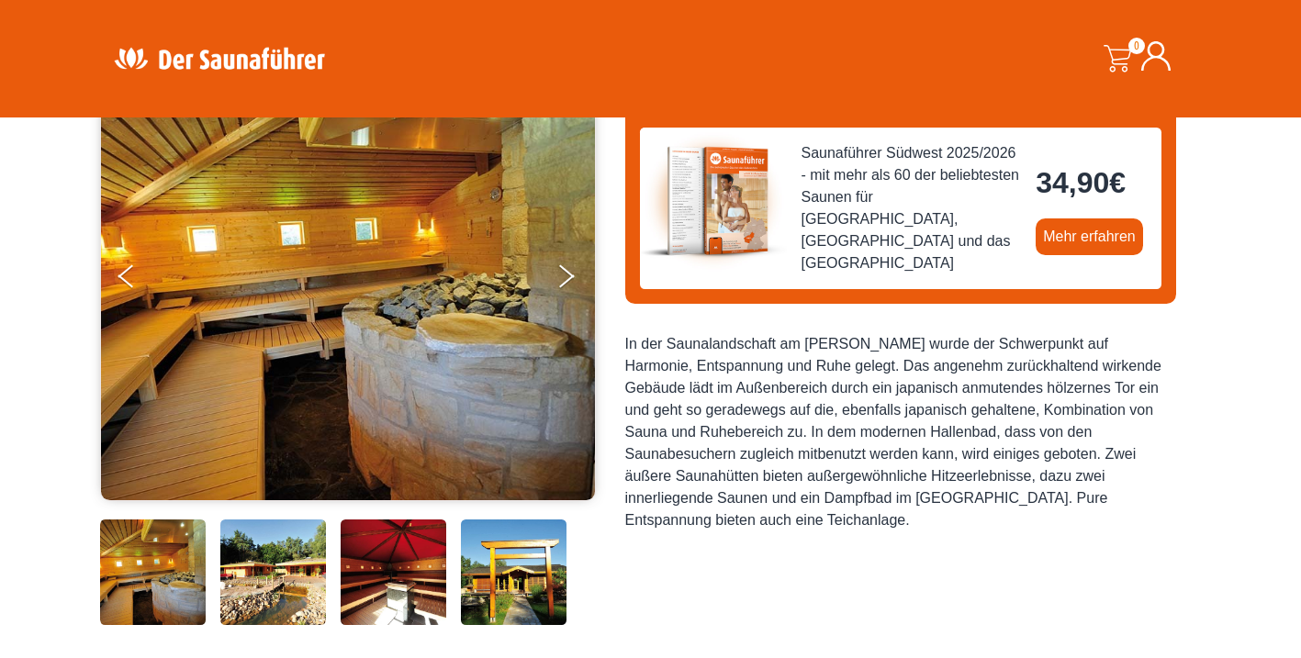
scroll to position [170, 0]
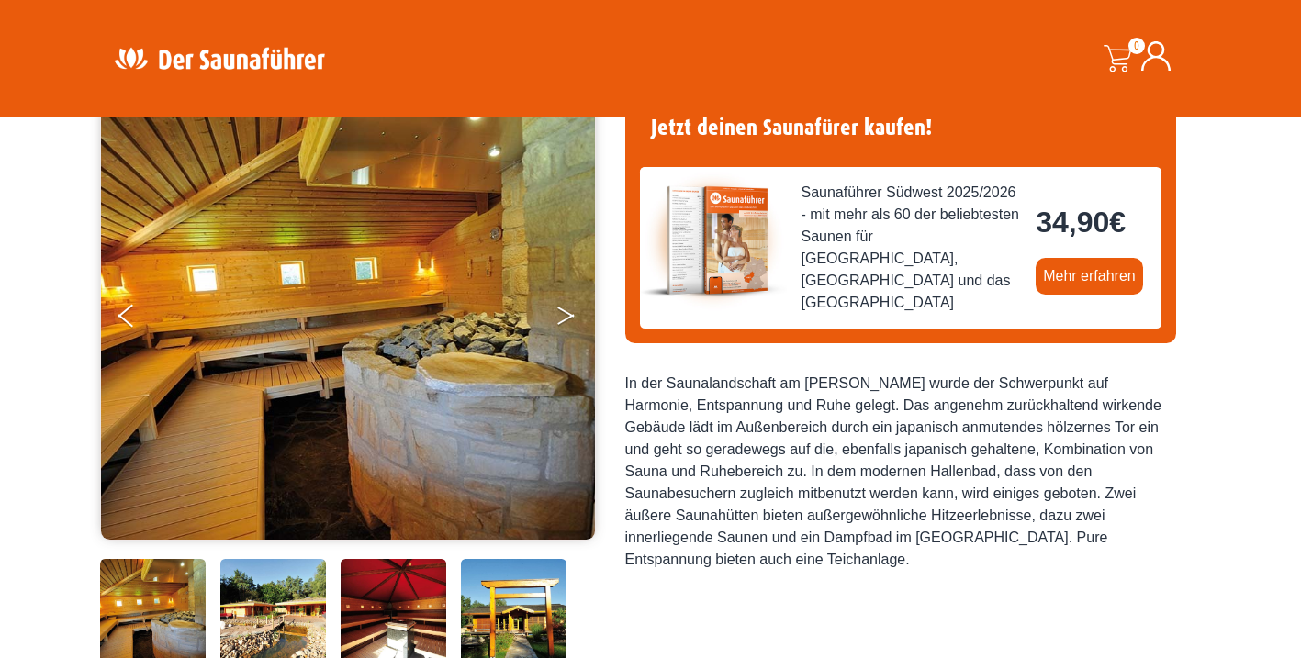
click at [567, 315] on button "Next" at bounding box center [579, 320] width 46 height 46
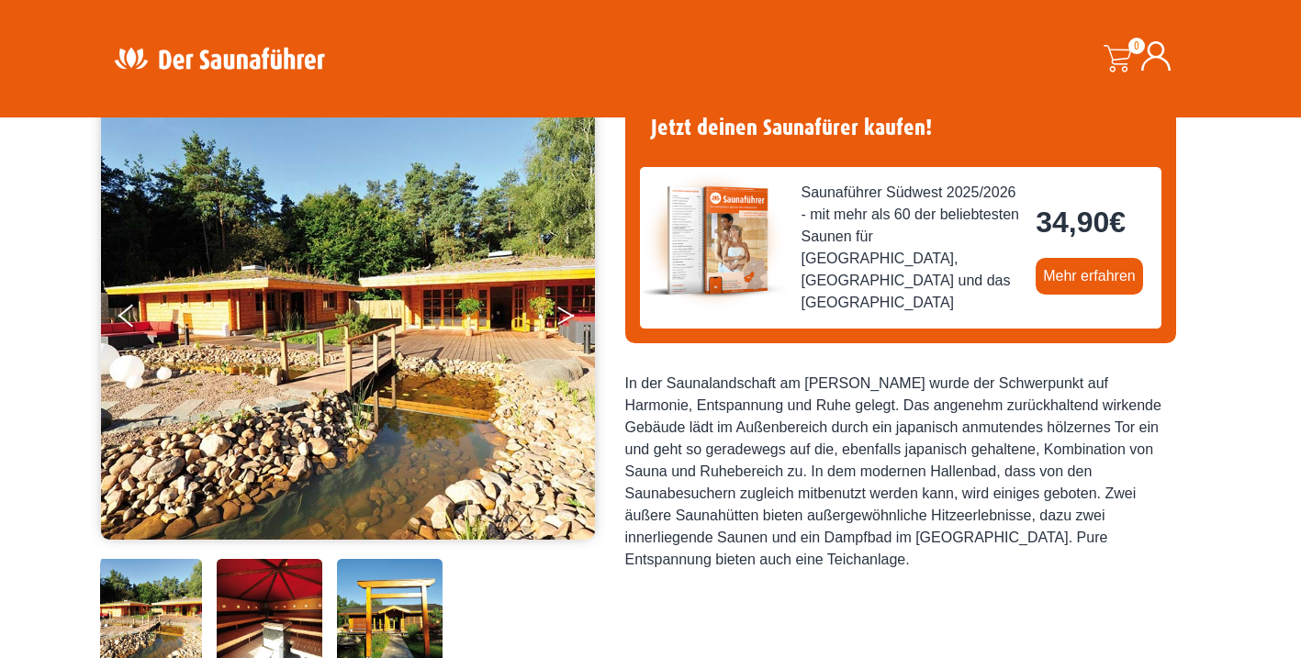
click at [567, 315] on button "Next" at bounding box center [579, 320] width 46 height 46
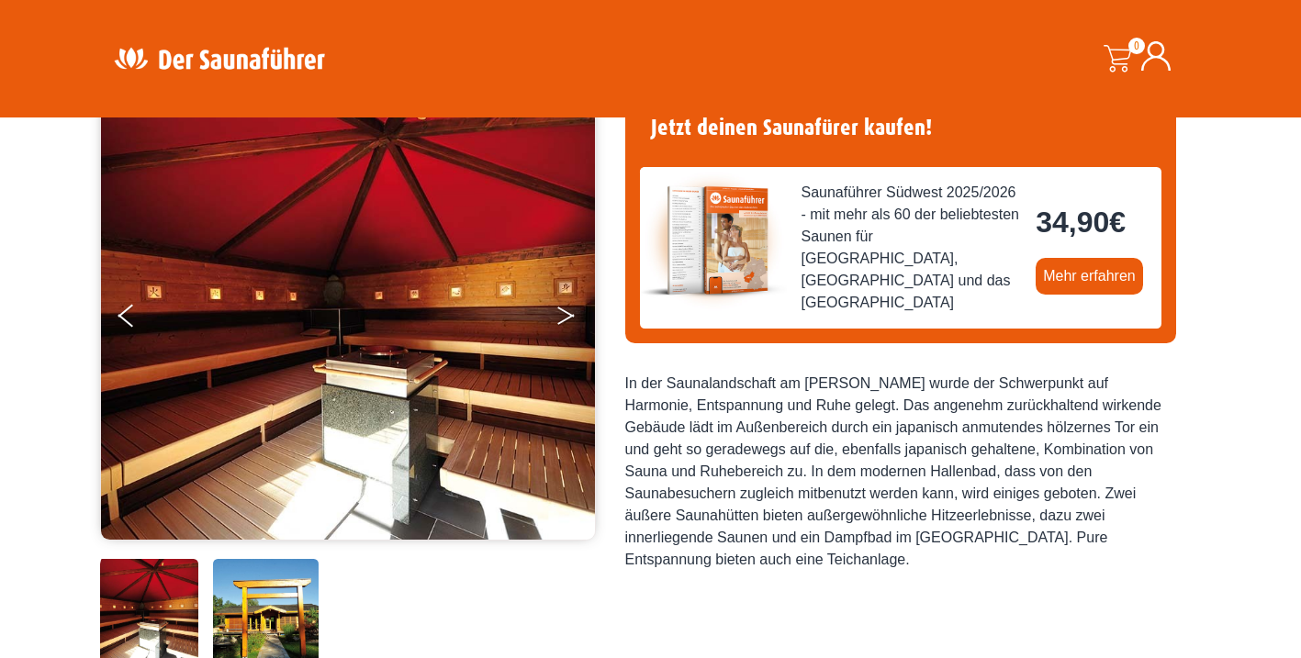
click at [567, 315] on button "Next" at bounding box center [579, 320] width 46 height 46
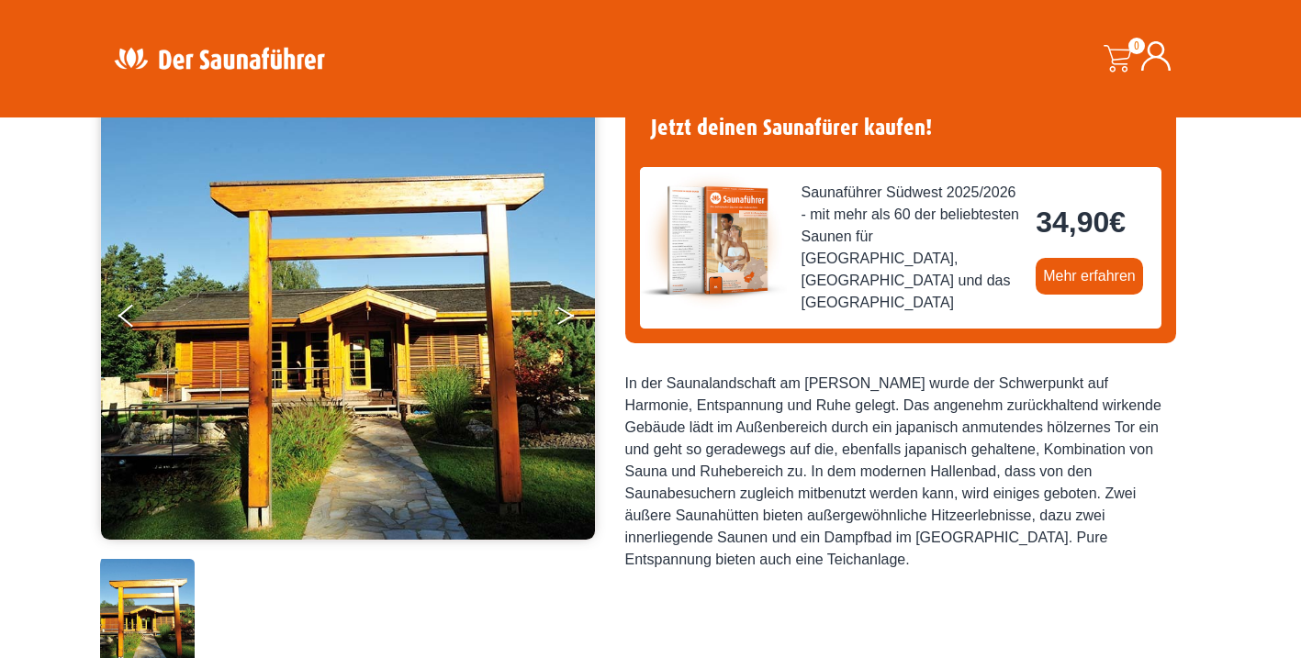
click at [567, 315] on button "Next" at bounding box center [579, 320] width 46 height 46
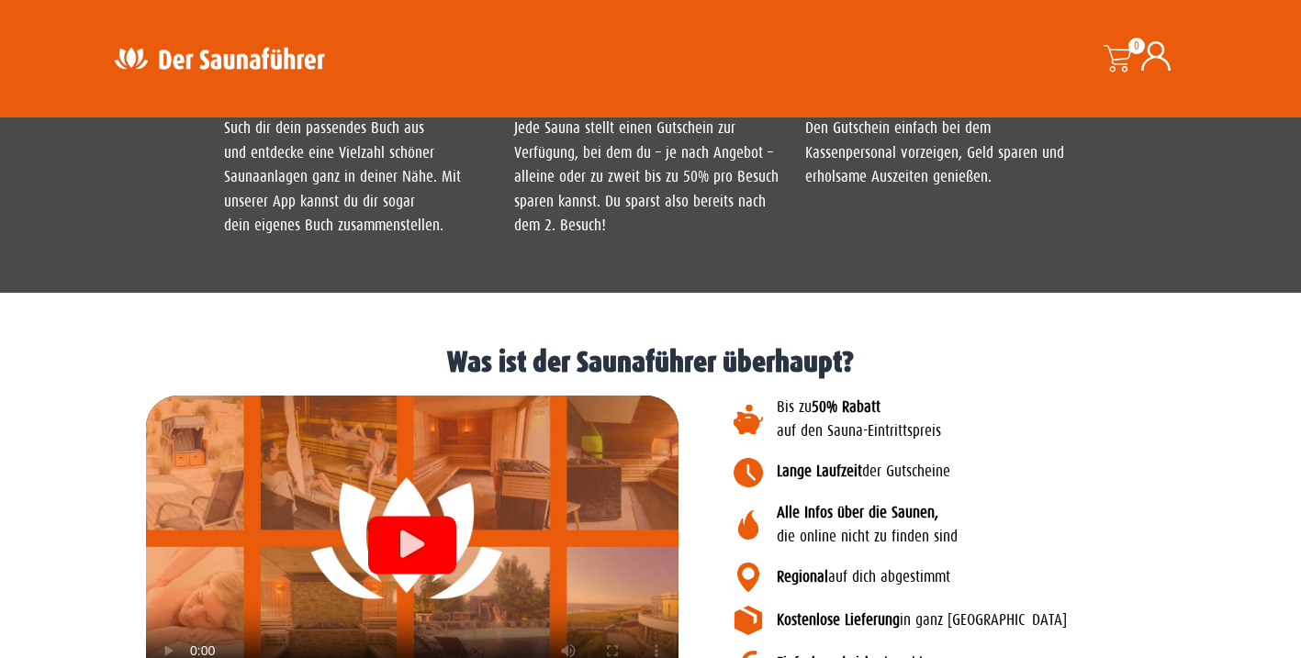
scroll to position [2052, 0]
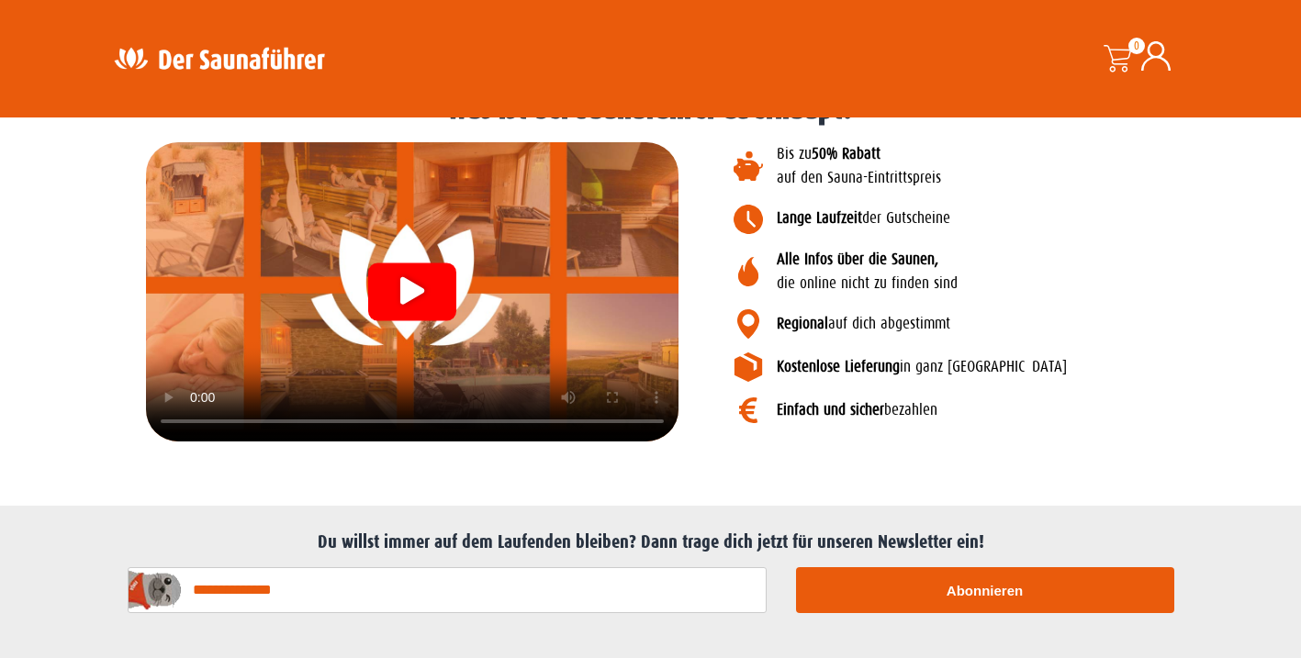
click at [170, 395] on div at bounding box center [412, 291] width 533 height 299
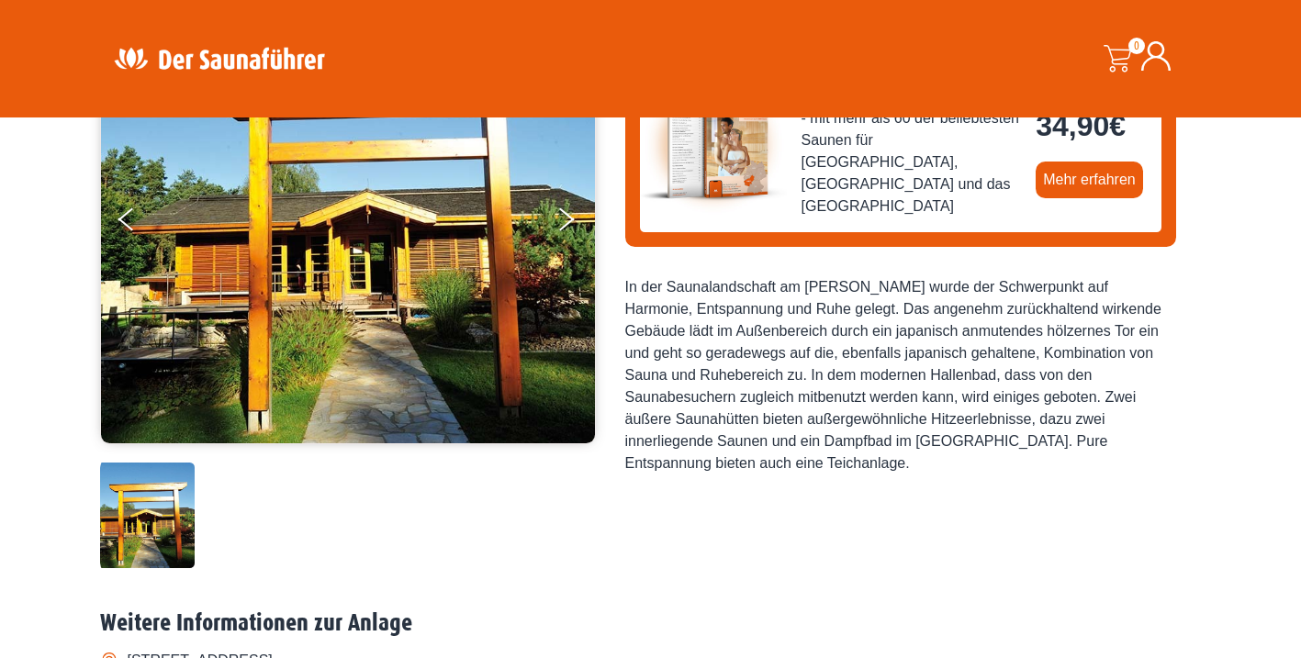
scroll to position [308, 0]
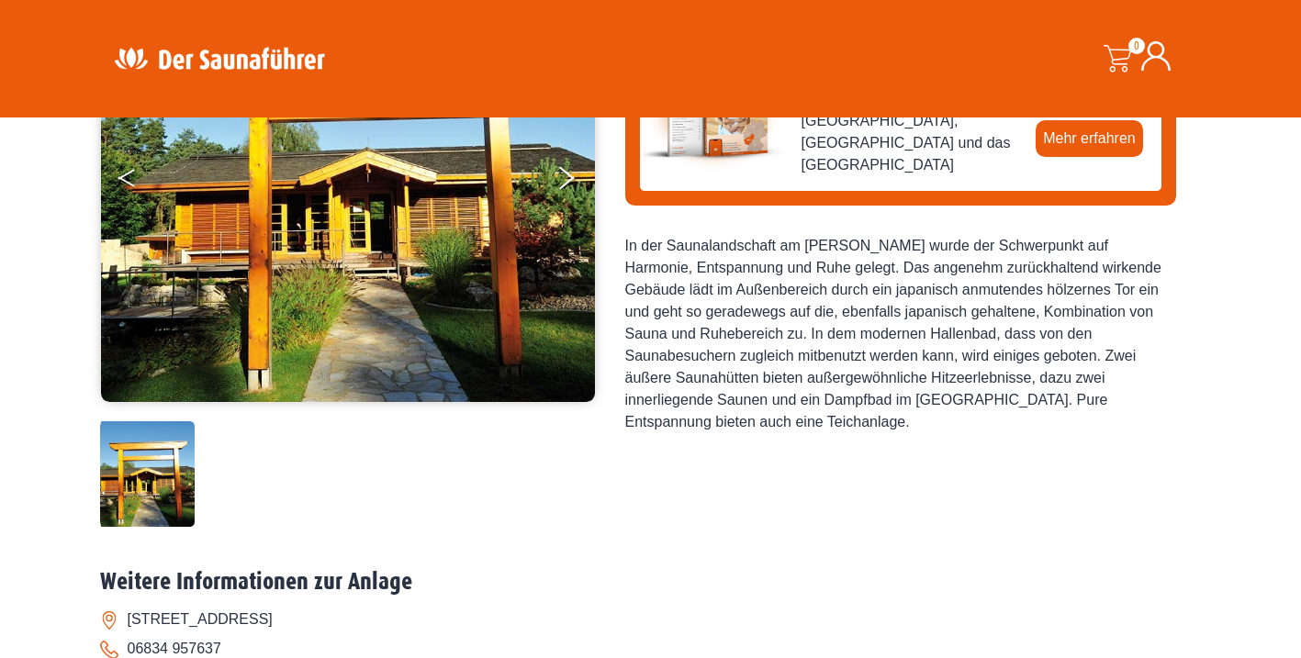
click at [133, 179] on button "Previous" at bounding box center [141, 182] width 46 height 46
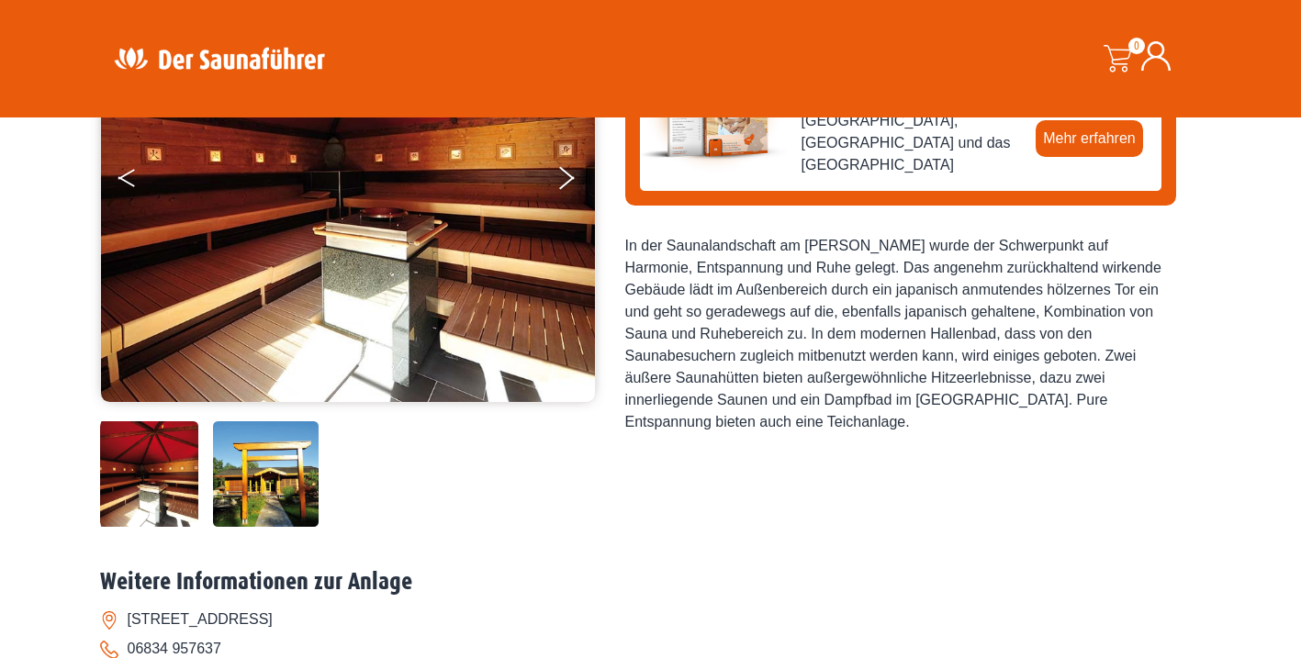
click at [133, 179] on button "Previous" at bounding box center [141, 182] width 46 height 46
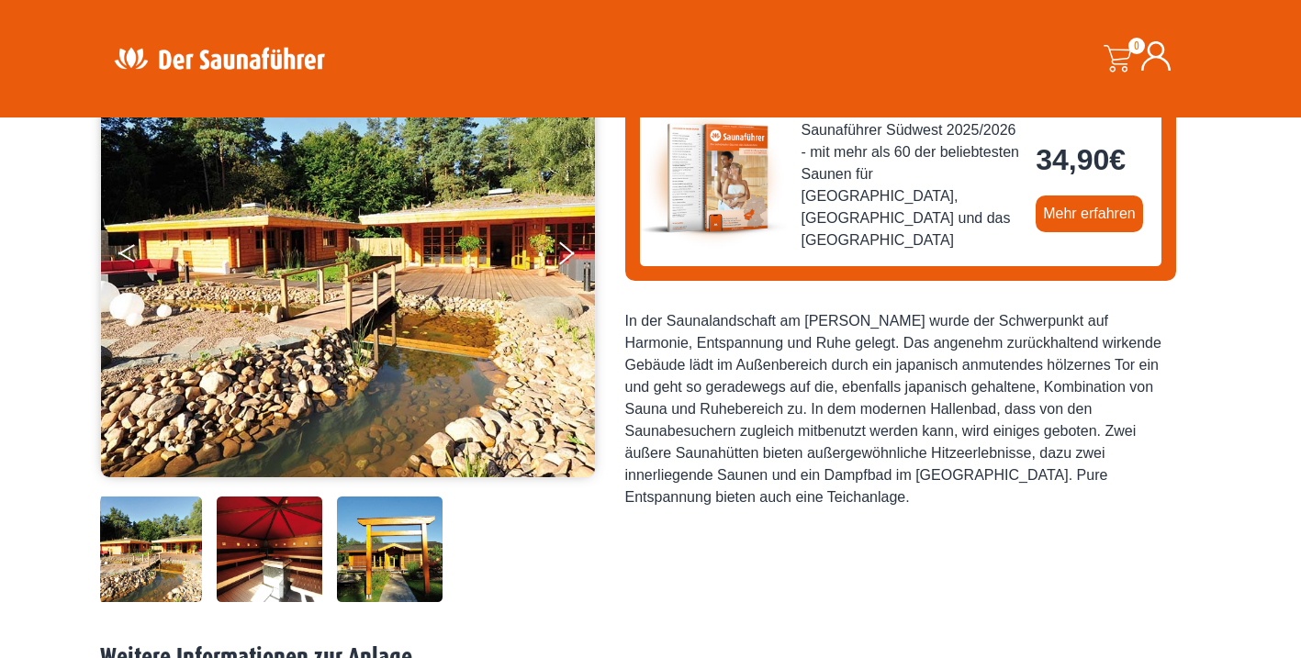
scroll to position [201, 0]
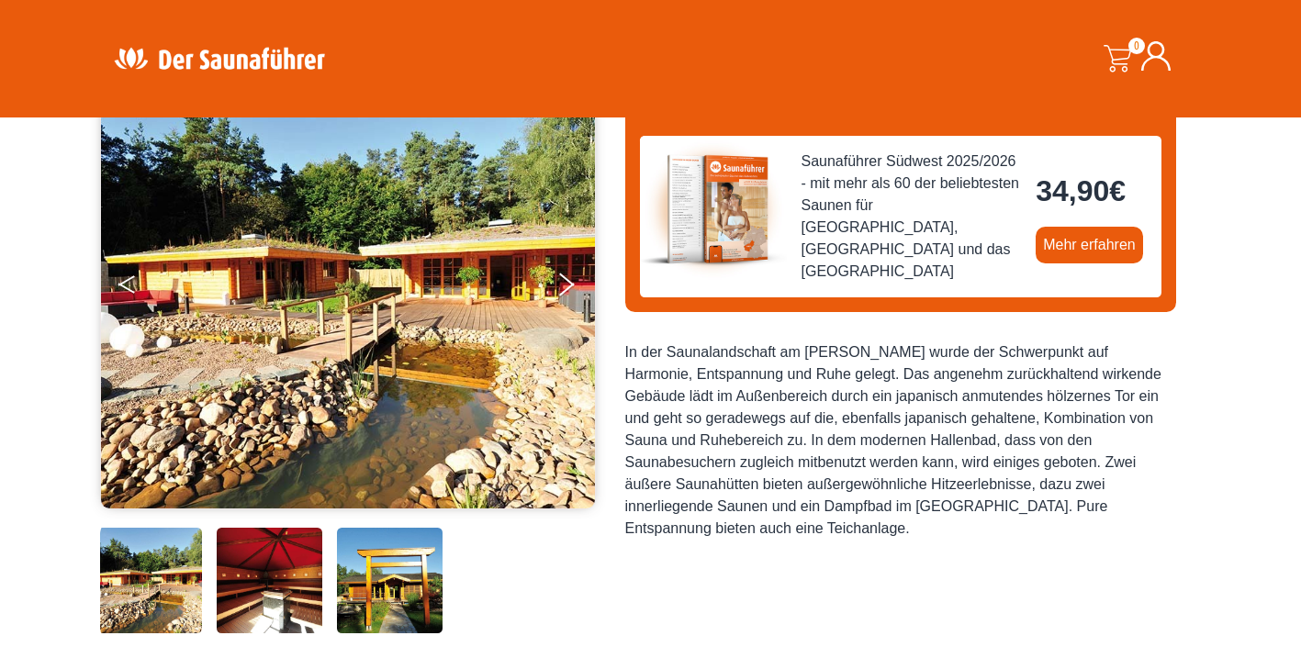
drag, startPoint x: 109, startPoint y: 277, endPoint x: 127, endPoint y: 285, distance: 18.9
click at [110, 278] on img at bounding box center [348, 284] width 494 height 450
click at [127, 285] on button "Previous" at bounding box center [141, 288] width 46 height 46
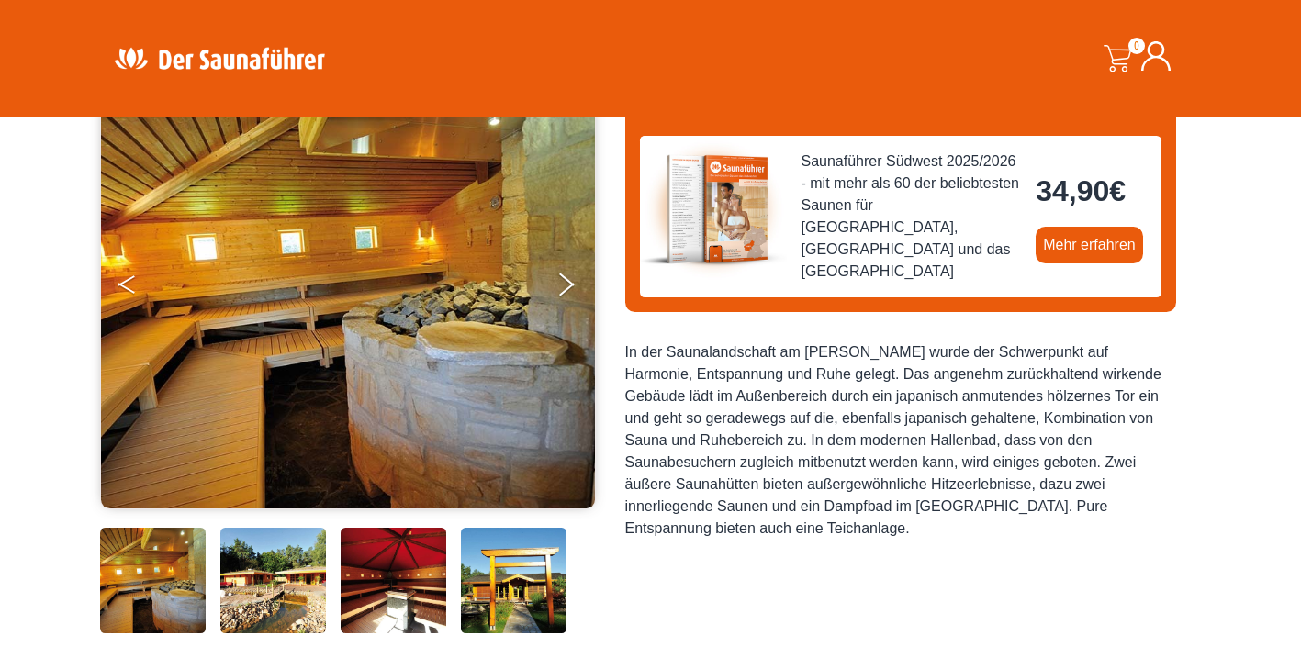
click at [127, 285] on button "Previous" at bounding box center [141, 288] width 46 height 46
